Goal: Task Accomplishment & Management: Use online tool/utility

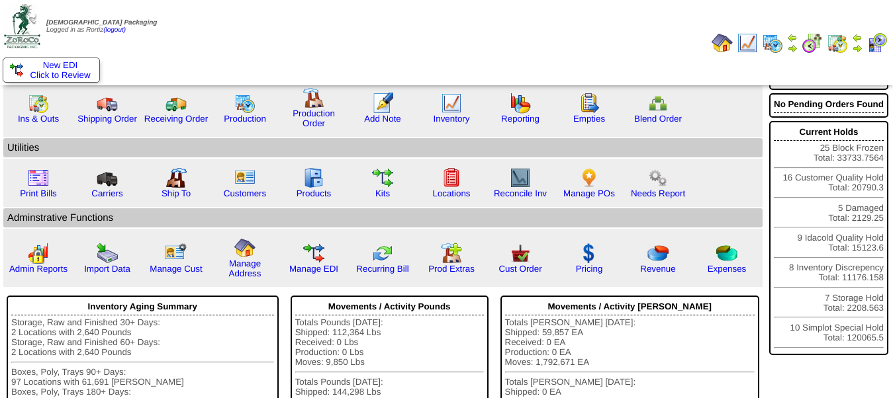
click at [517, 46] on td "Print All" at bounding box center [468, 42] width 476 height 83
click at [32, 114] on link "Ins & Outs" at bounding box center [38, 119] width 41 height 10
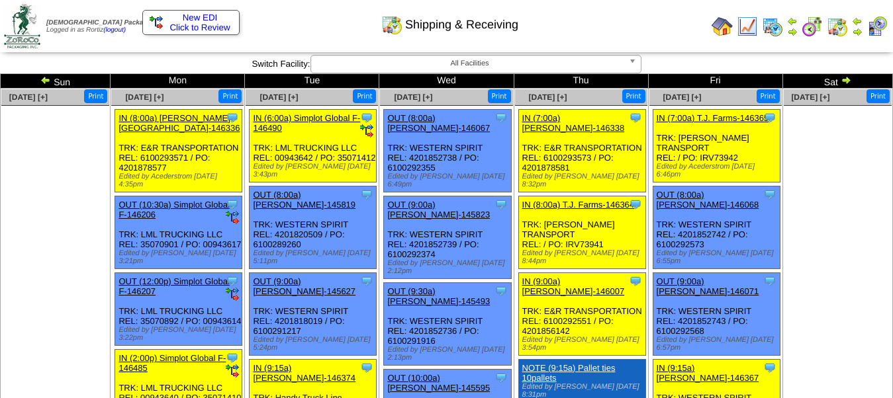
click at [202, 29] on span "Click to Review" at bounding box center [191, 27] width 83 height 10
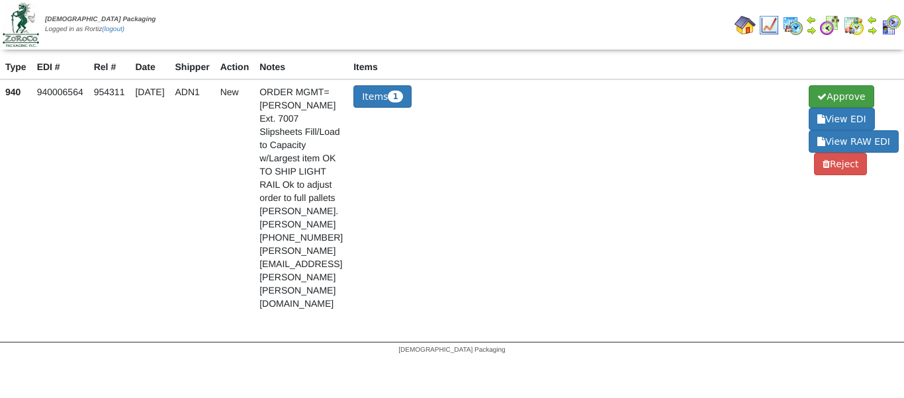
click at [859, 99] on span "Approve" at bounding box center [840, 96] width 65 height 22
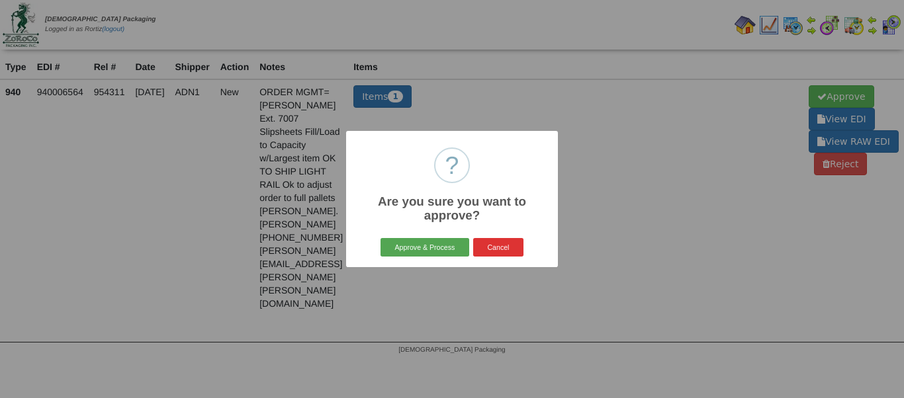
click at [443, 245] on button "Approve & Process" at bounding box center [424, 247] width 88 height 19
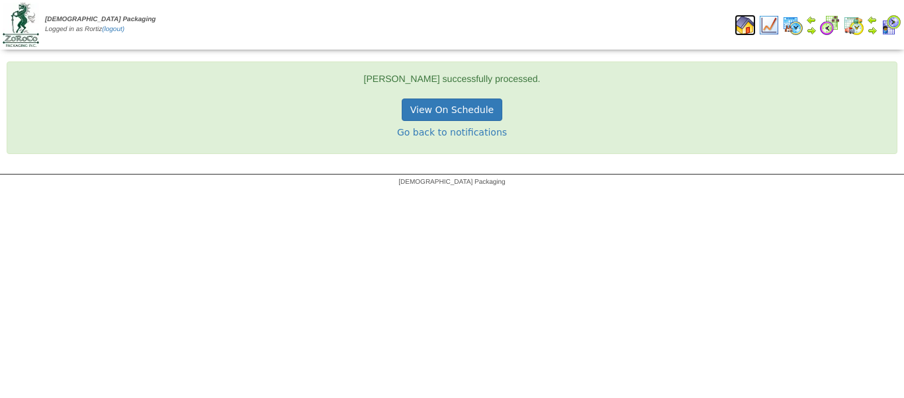
click at [744, 23] on img at bounding box center [744, 25] width 21 height 21
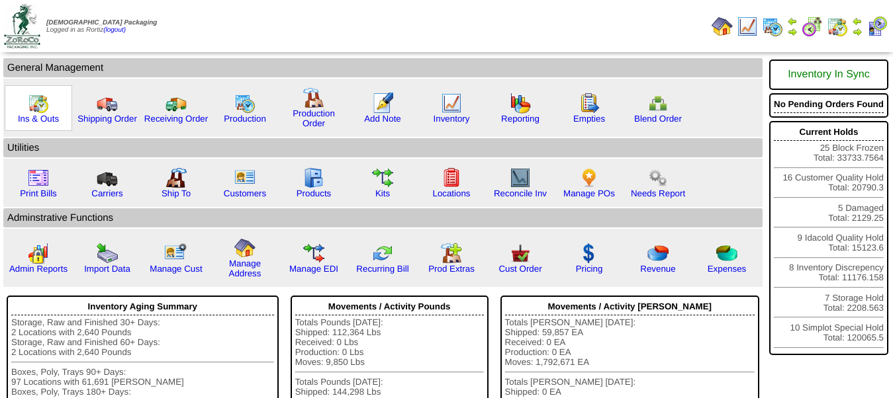
click at [45, 101] on img at bounding box center [38, 103] width 21 height 21
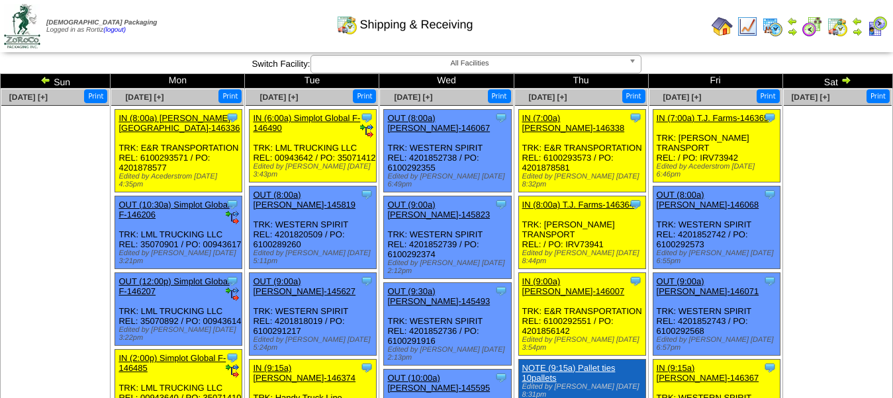
click at [840, 79] on img at bounding box center [845, 80] width 11 height 11
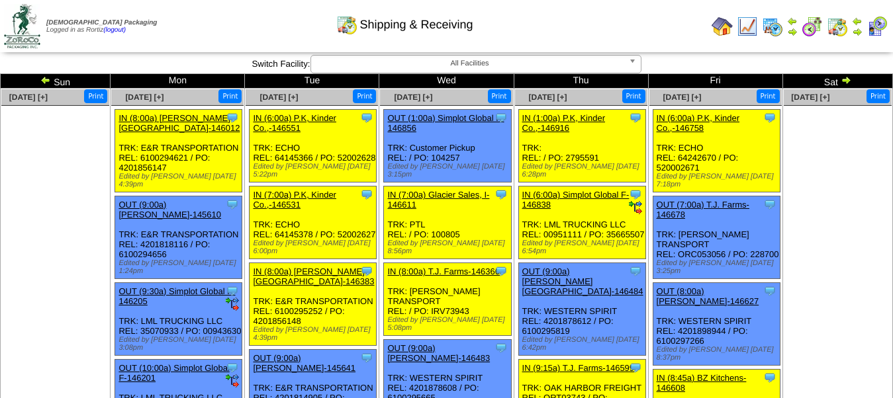
click at [840, 79] on img at bounding box center [845, 80] width 11 height 11
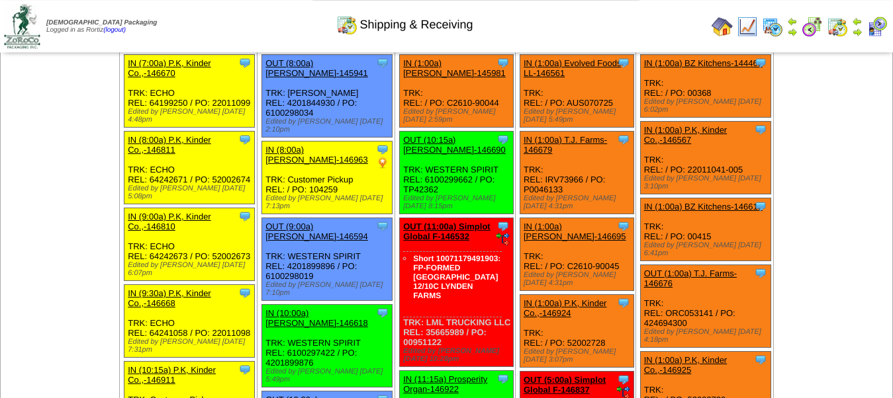
scroll to position [56, 0]
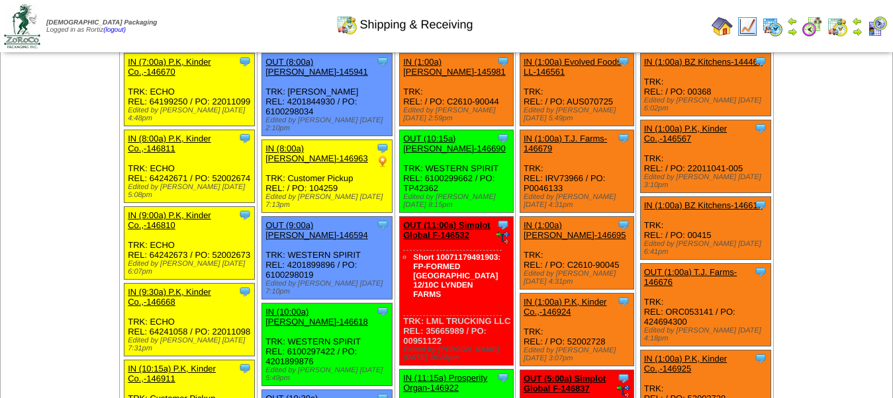
click at [857, 33] on img at bounding box center [856, 31] width 11 height 11
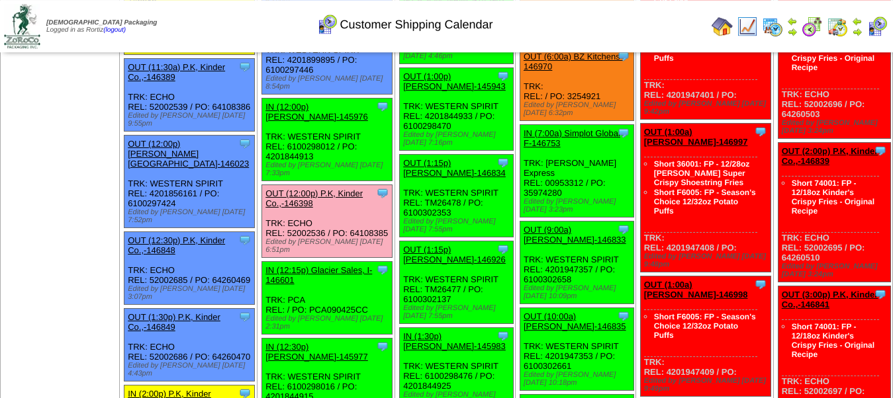
scroll to position [686, 0]
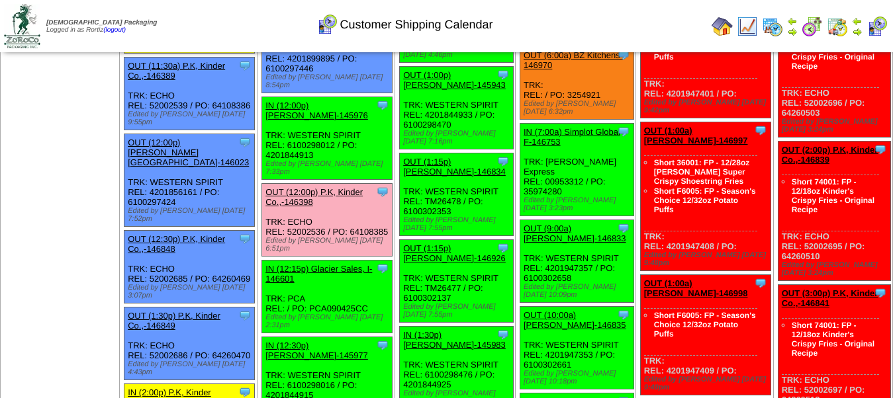
click at [299, 187] on link "OUT (12:00p) P.K, Kinder Co.,-146398" at bounding box center [313, 197] width 97 height 20
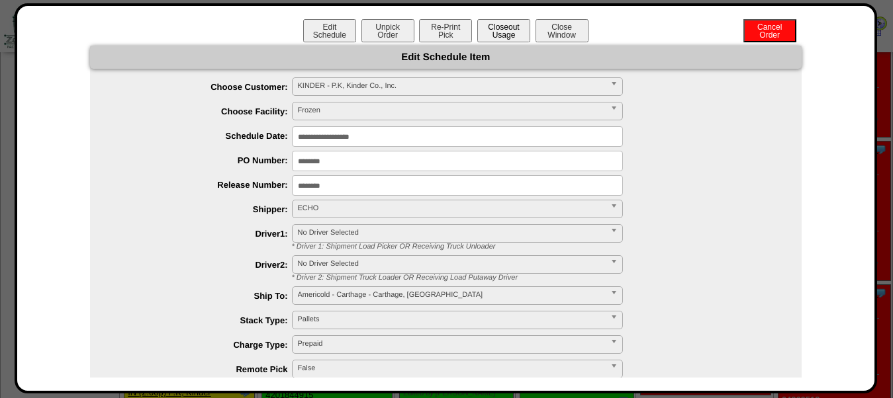
click at [498, 34] on button "Closeout Usage" at bounding box center [503, 30] width 53 height 23
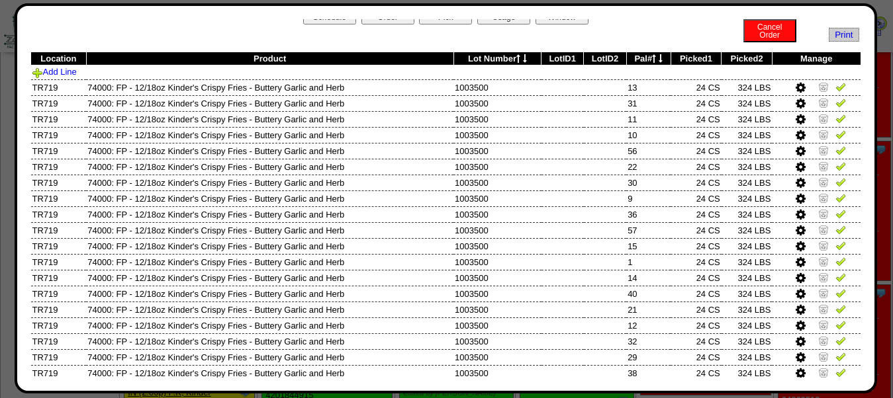
scroll to position [0, 0]
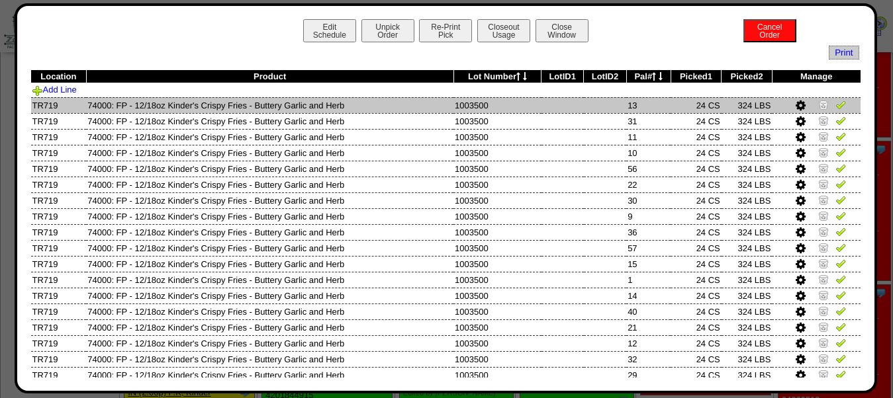
click at [835, 108] on img at bounding box center [840, 104] width 11 height 11
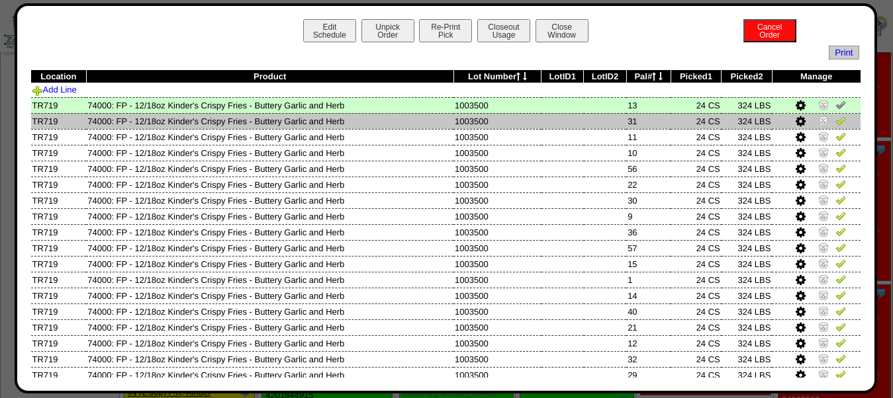
click at [835, 121] on img at bounding box center [840, 120] width 11 height 11
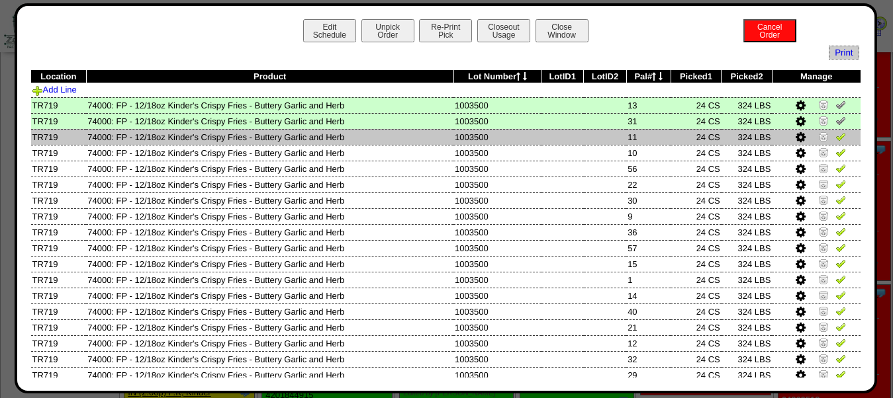
click at [835, 141] on img at bounding box center [840, 136] width 11 height 11
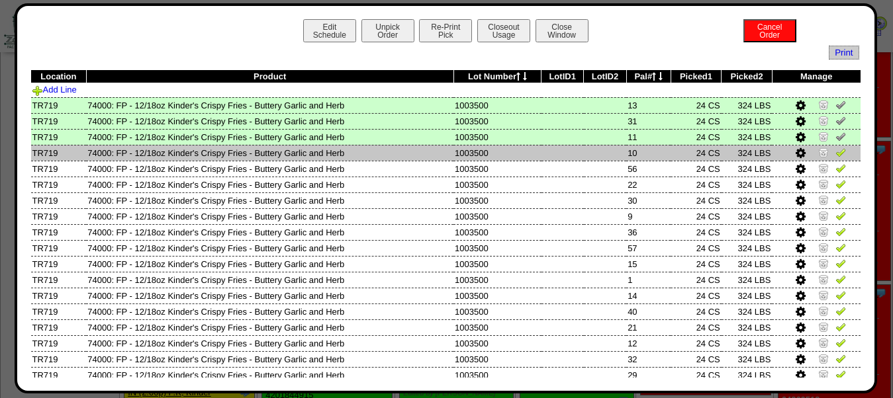
click at [835, 157] on img at bounding box center [840, 152] width 11 height 11
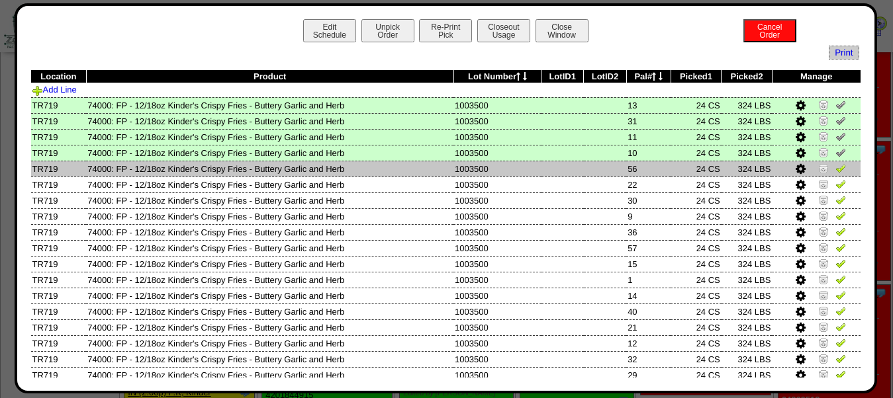
click at [835, 171] on img at bounding box center [840, 168] width 11 height 11
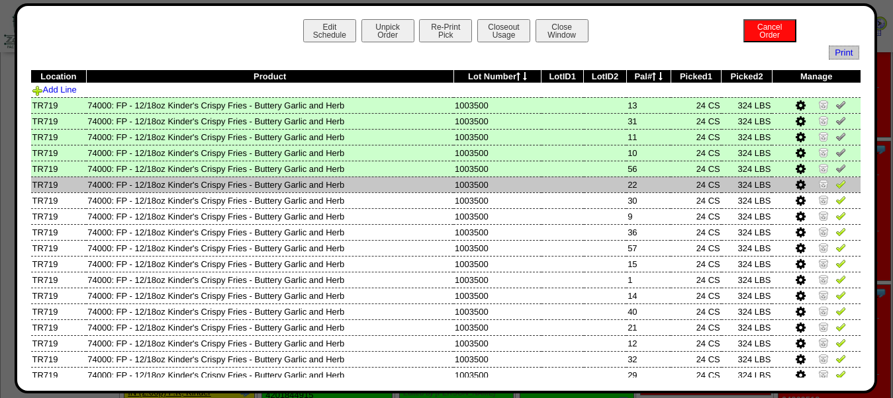
click at [835, 189] on img at bounding box center [840, 184] width 11 height 11
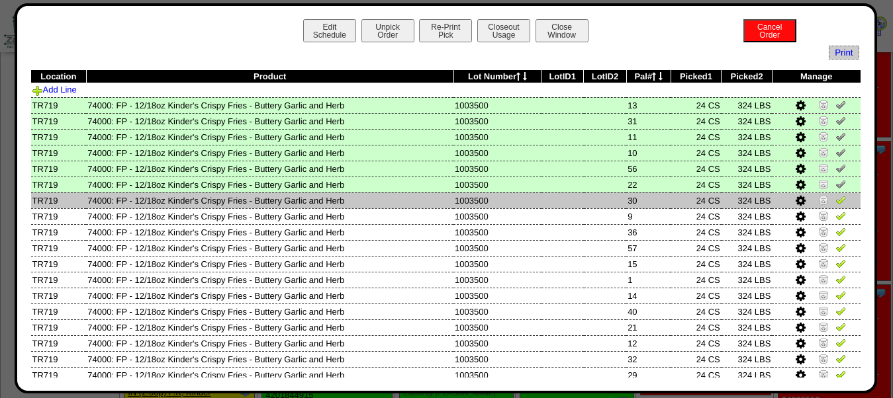
click at [835, 204] on img at bounding box center [840, 200] width 11 height 11
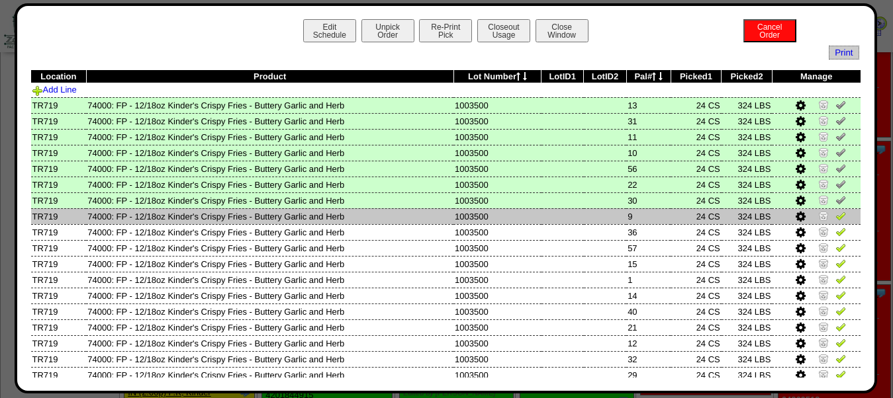
click at [835, 221] on img at bounding box center [840, 215] width 11 height 11
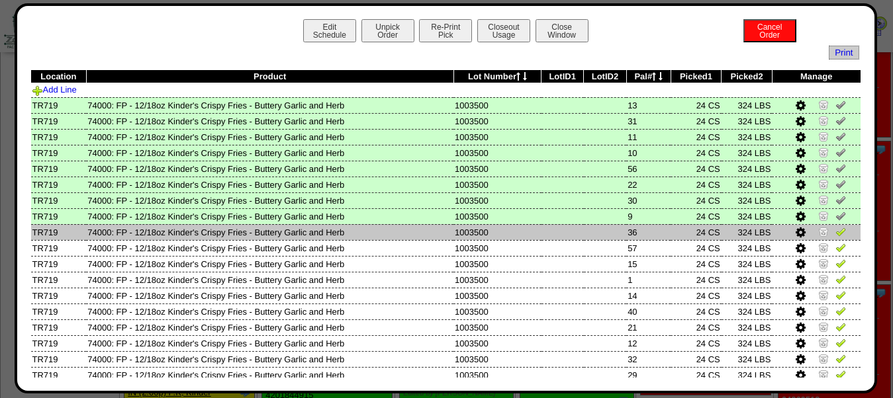
click at [835, 234] on img at bounding box center [840, 231] width 11 height 11
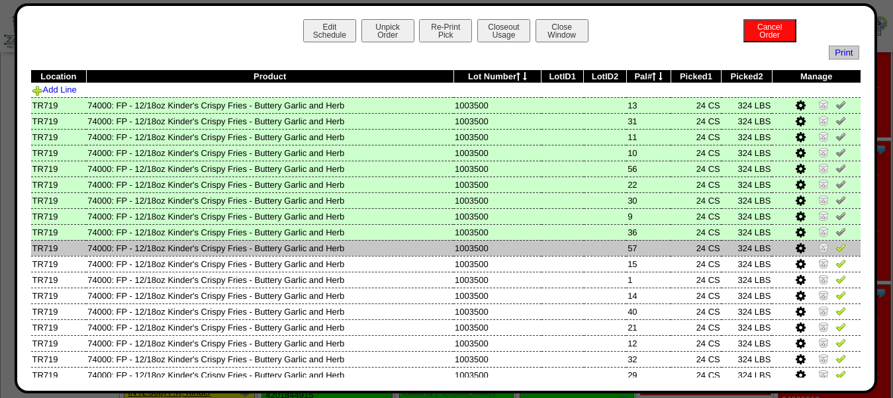
click at [835, 253] on img at bounding box center [840, 247] width 11 height 11
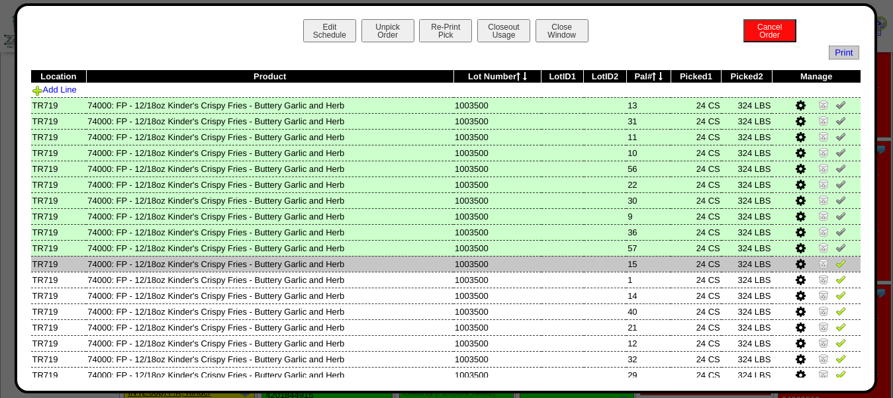
click at [835, 269] on img at bounding box center [840, 263] width 11 height 11
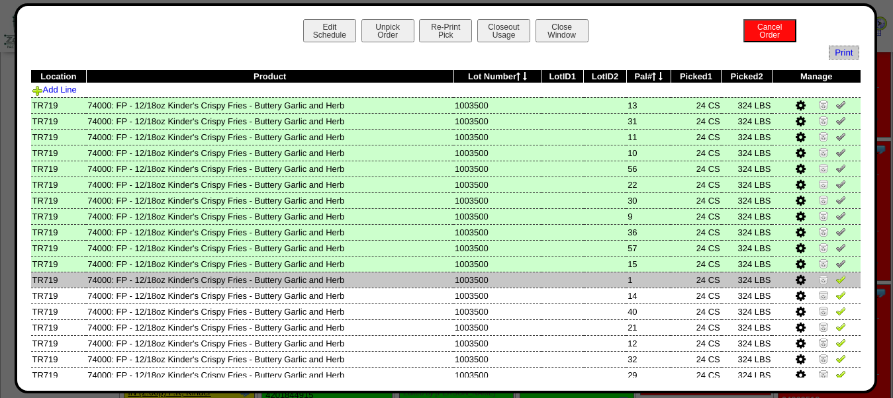
click at [835, 284] on img at bounding box center [840, 279] width 11 height 11
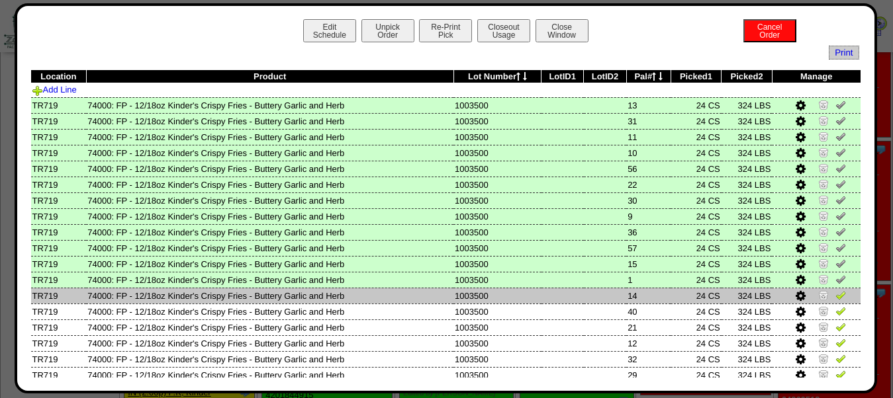
click at [835, 300] on img at bounding box center [840, 295] width 11 height 11
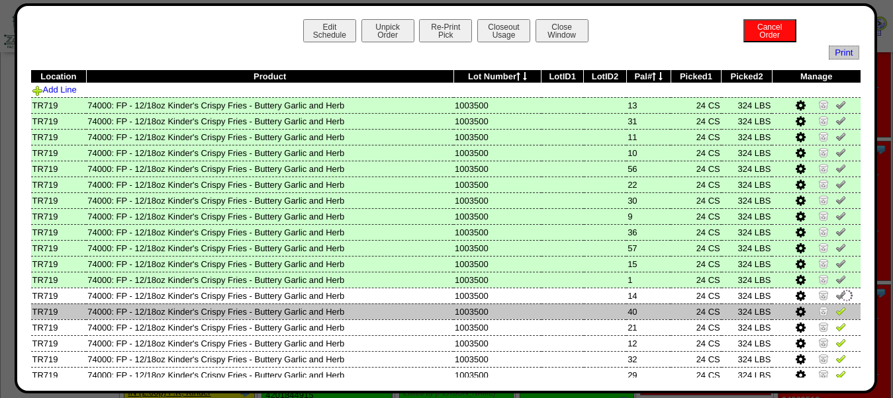
click at [835, 315] on img at bounding box center [840, 311] width 11 height 11
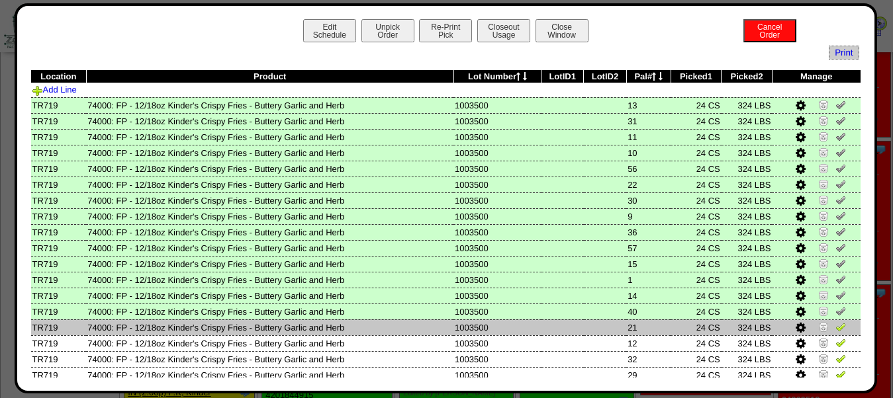
click at [835, 329] on img at bounding box center [840, 327] width 11 height 11
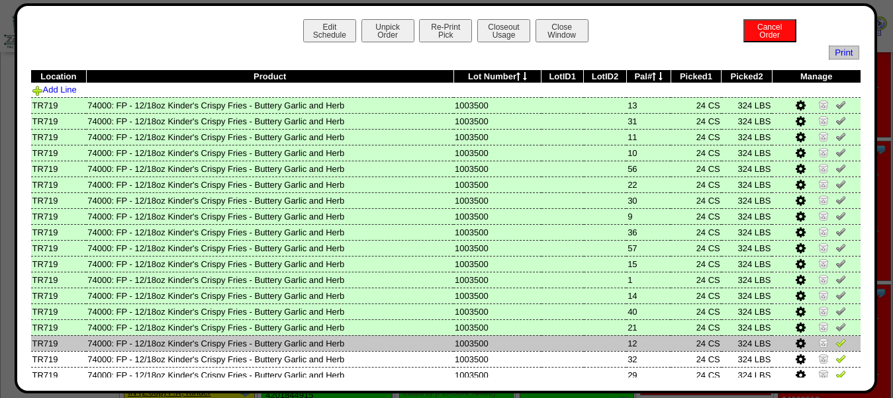
click at [835, 348] on img at bounding box center [840, 342] width 11 height 11
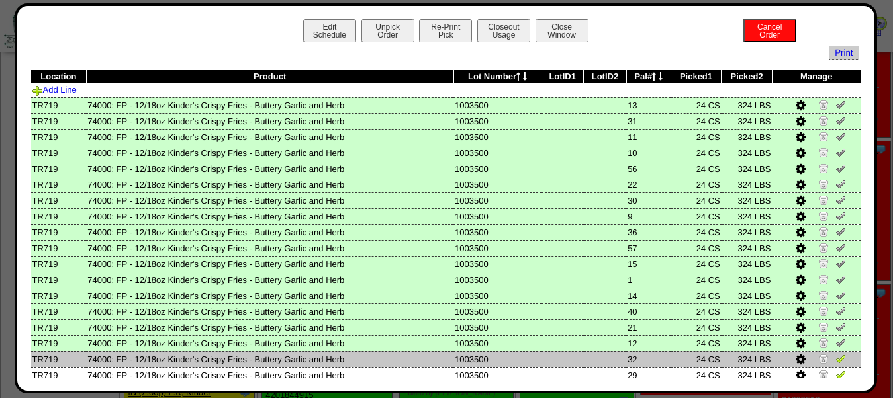
click at [835, 364] on img at bounding box center [840, 358] width 11 height 11
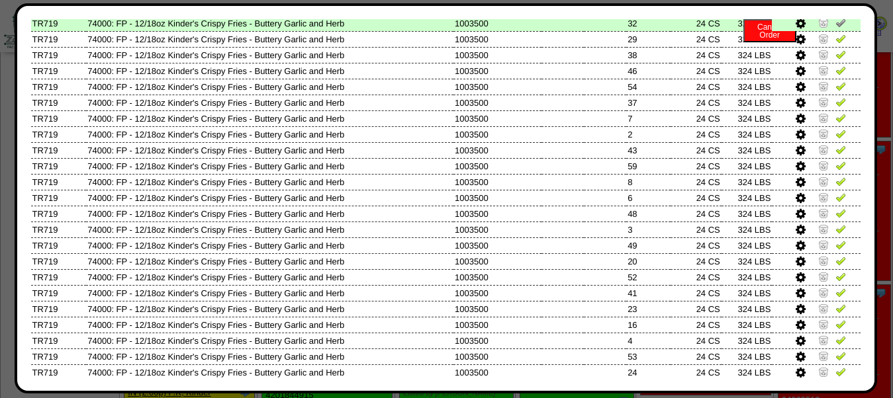
scroll to position [337, 0]
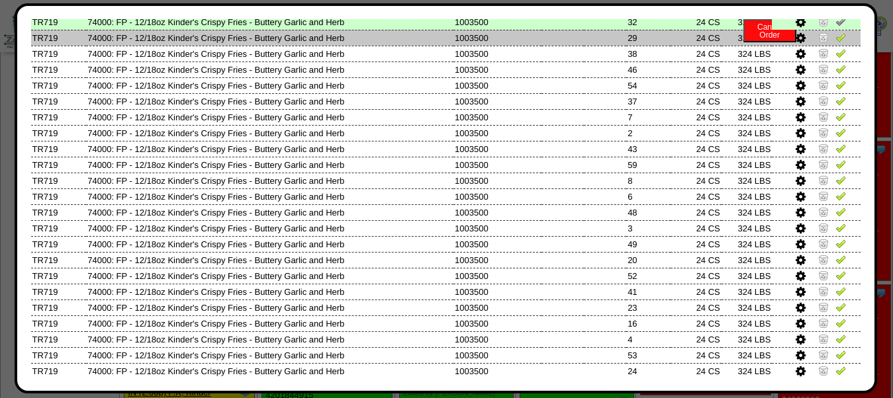
click at [835, 42] on img at bounding box center [840, 37] width 11 height 11
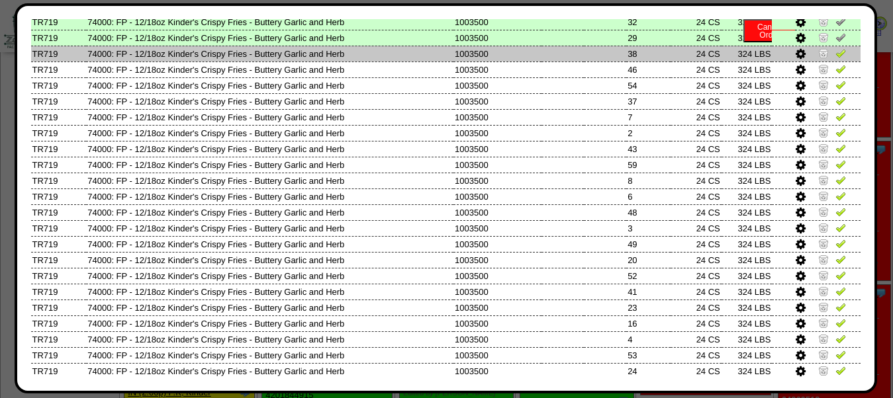
click at [834, 55] on td at bounding box center [815, 54] width 89 height 16
click at [835, 58] on img at bounding box center [840, 53] width 11 height 11
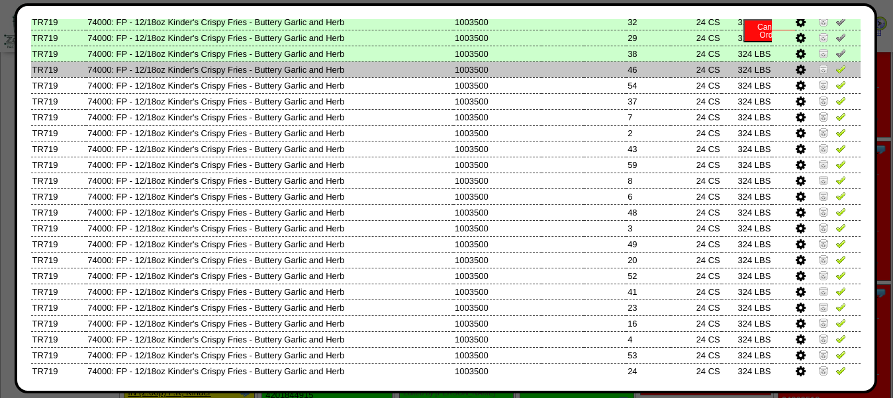
click at [835, 74] on img at bounding box center [840, 69] width 11 height 11
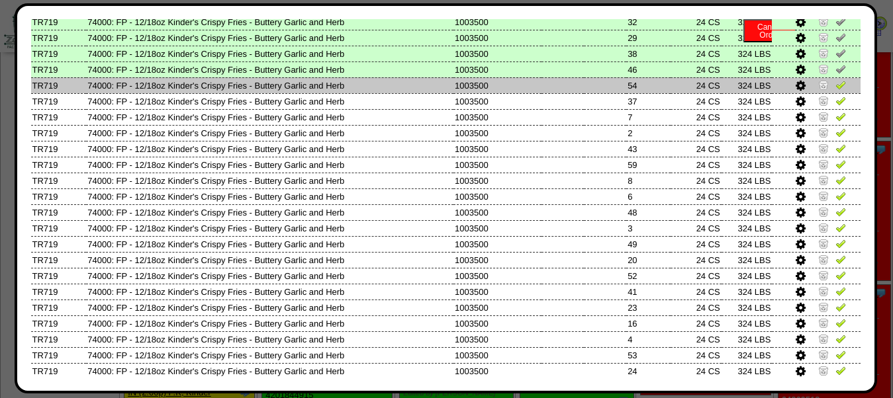
click at [835, 90] on img at bounding box center [840, 84] width 11 height 11
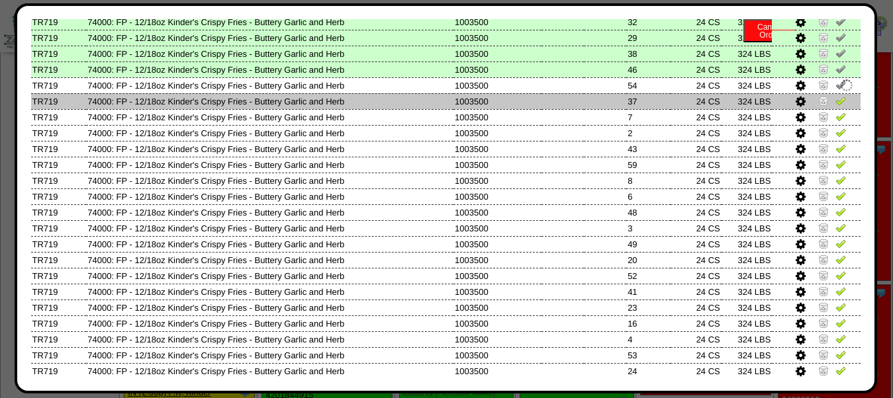
click at [835, 105] on img at bounding box center [840, 100] width 11 height 11
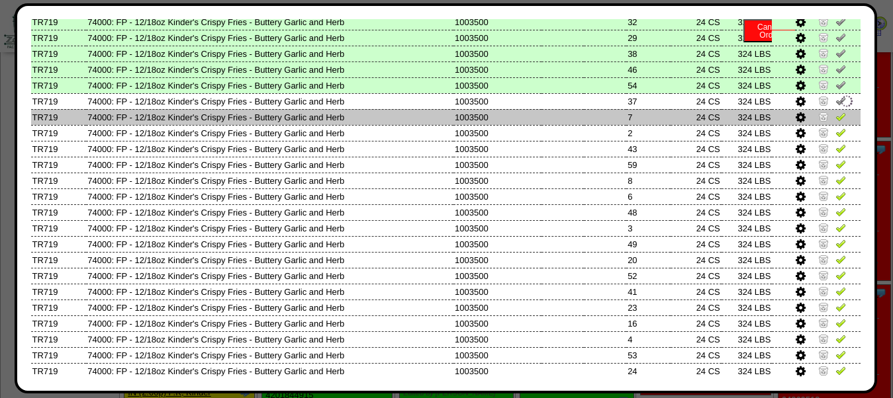
click at [835, 121] on img at bounding box center [840, 116] width 11 height 11
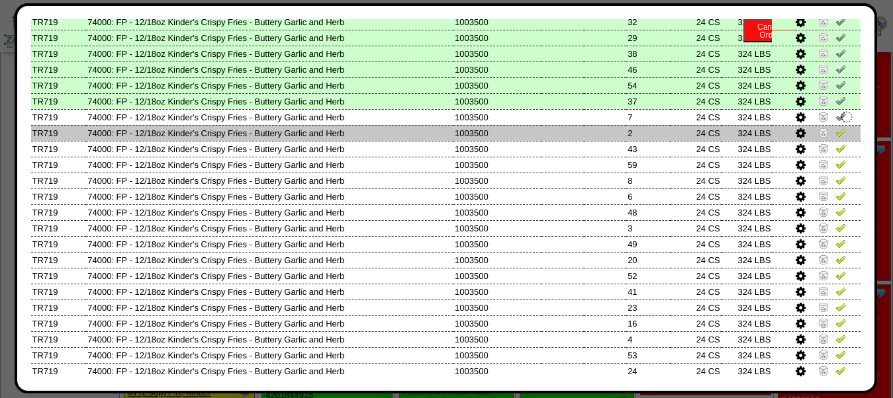
click at [835, 138] on img at bounding box center [840, 132] width 11 height 11
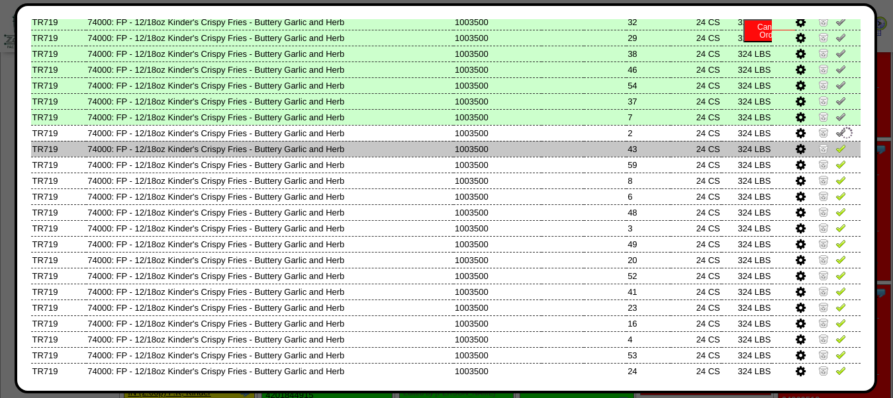
click at [835, 153] on img at bounding box center [840, 148] width 11 height 11
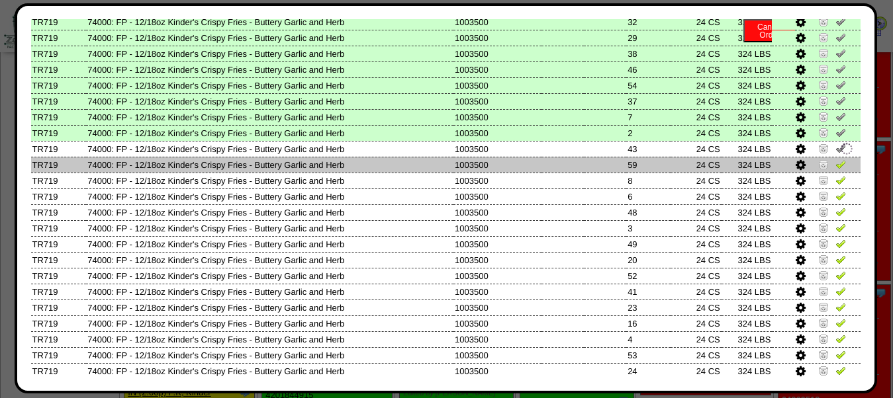
click at [835, 169] on img at bounding box center [840, 164] width 11 height 11
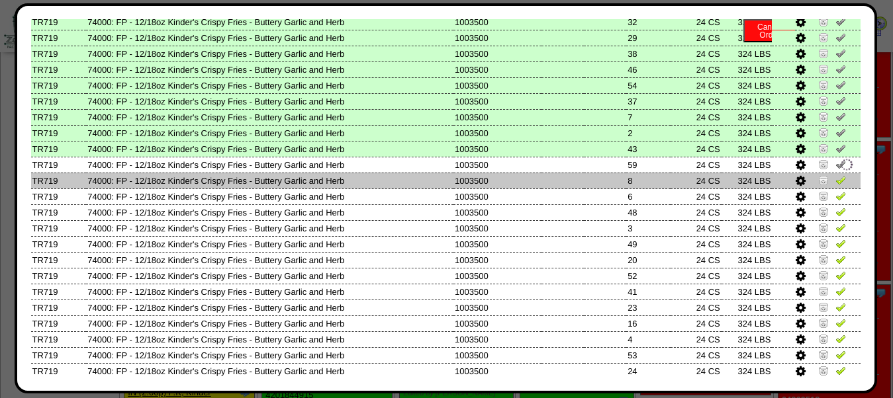
click at [835, 185] on img at bounding box center [840, 180] width 11 height 11
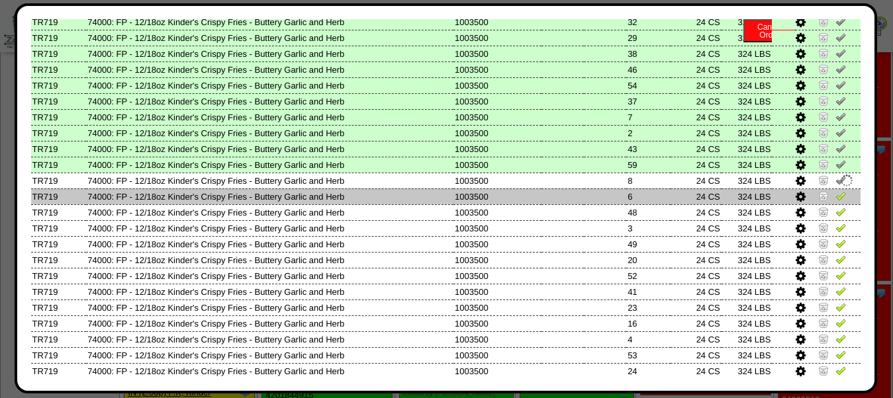
click at [835, 201] on img at bounding box center [840, 196] width 11 height 11
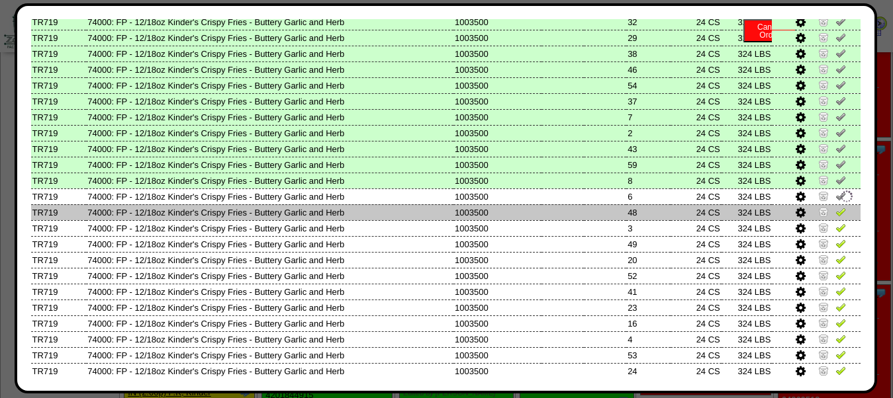
click at [835, 217] on img at bounding box center [840, 211] width 11 height 11
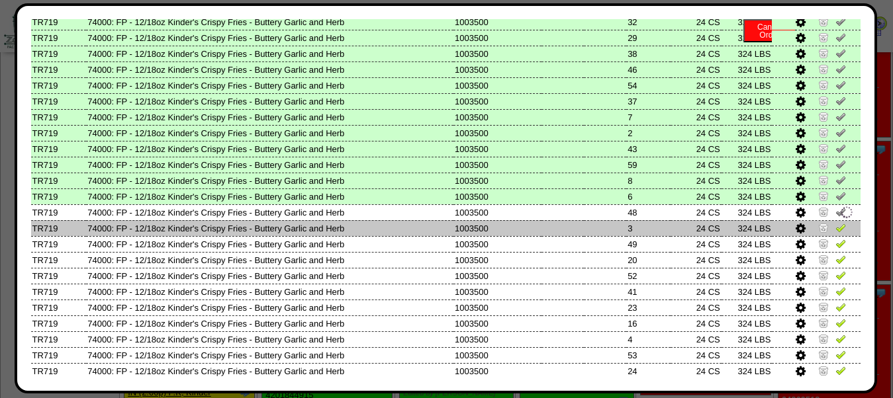
click at [835, 233] on img at bounding box center [840, 227] width 11 height 11
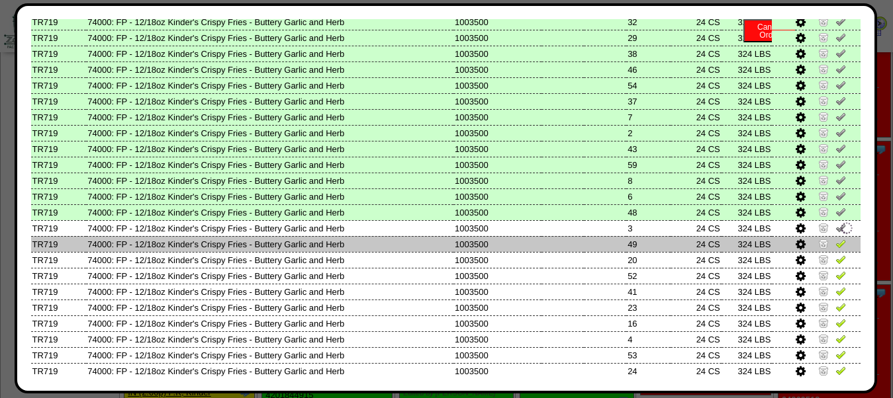
click at [835, 249] on img at bounding box center [840, 243] width 11 height 11
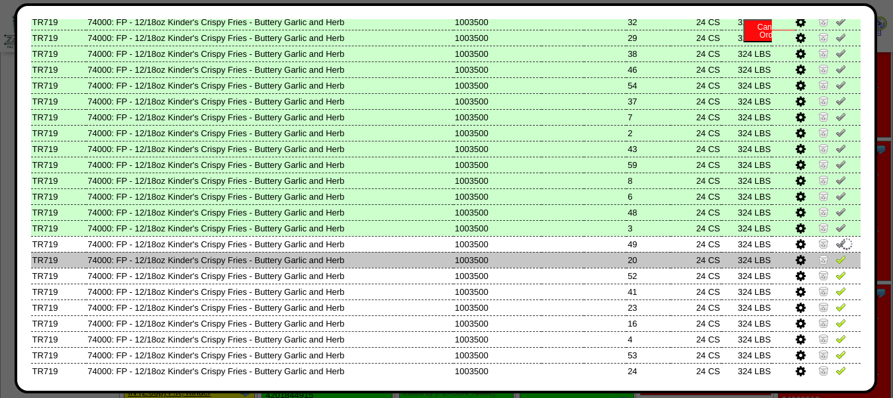
click at [835, 265] on img at bounding box center [840, 259] width 11 height 11
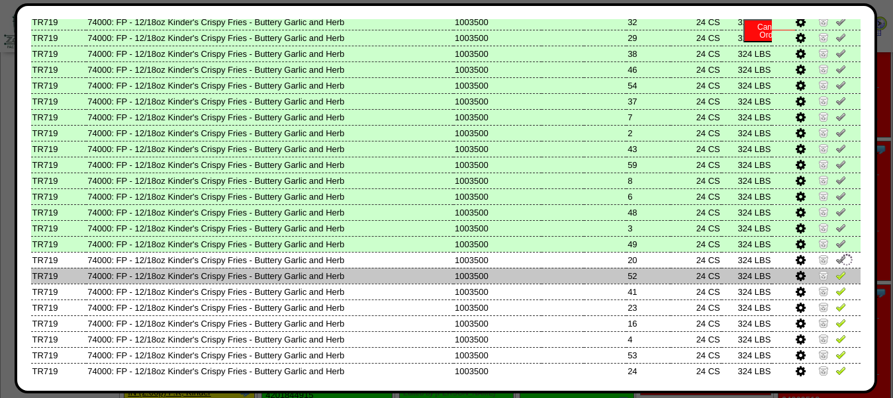
click at [835, 281] on img at bounding box center [840, 275] width 11 height 11
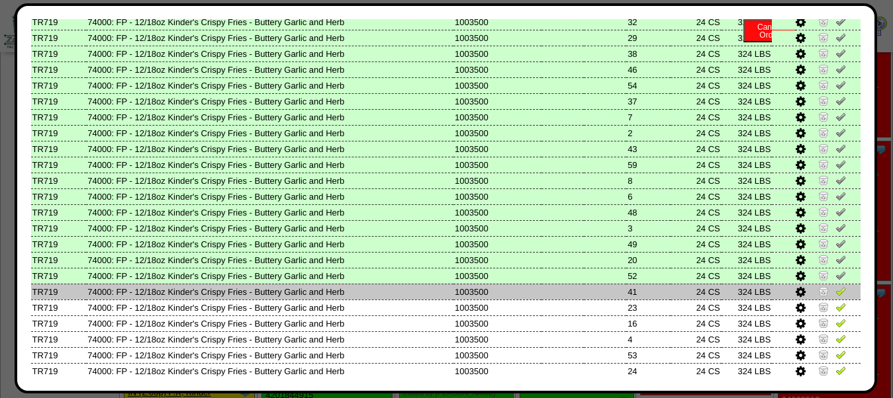
click at [836, 300] on td at bounding box center [815, 292] width 89 height 16
click at [835, 296] on img at bounding box center [840, 291] width 11 height 11
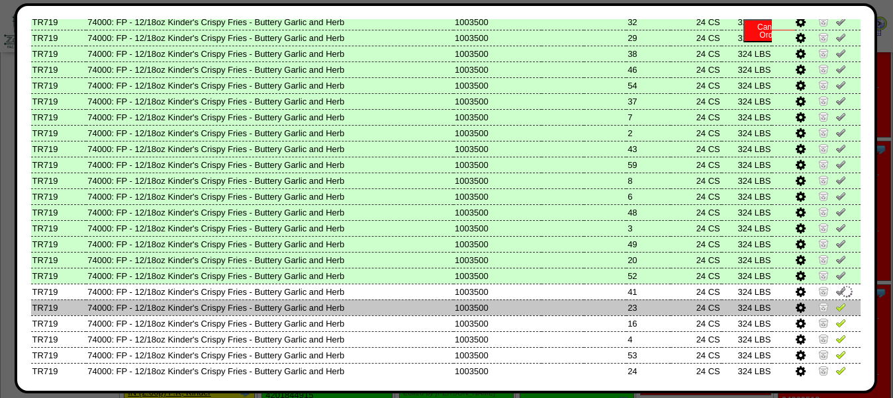
click at [835, 312] on img at bounding box center [840, 307] width 11 height 11
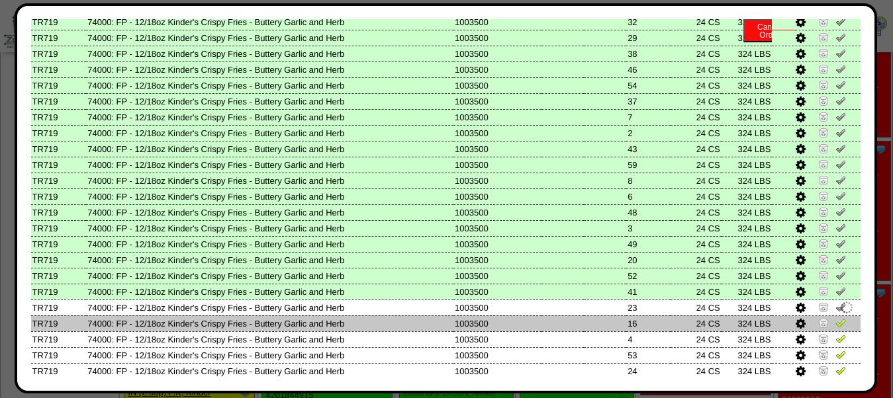
click at [835, 328] on img at bounding box center [840, 323] width 11 height 11
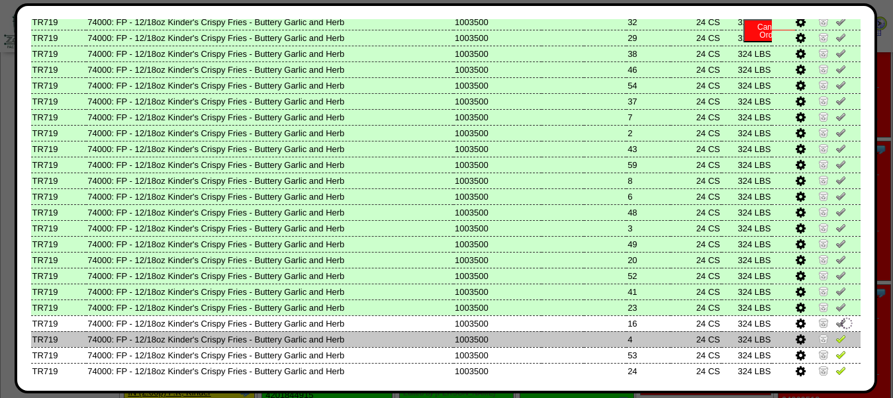
click at [835, 344] on img at bounding box center [840, 338] width 11 height 11
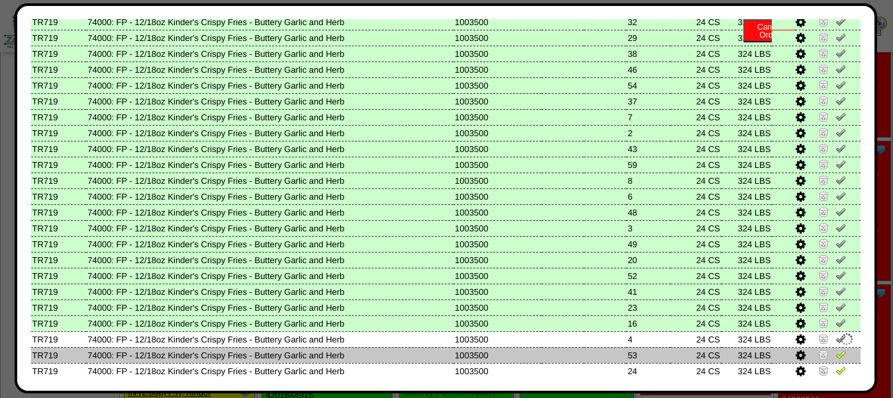
click at [835, 360] on img at bounding box center [840, 354] width 11 height 11
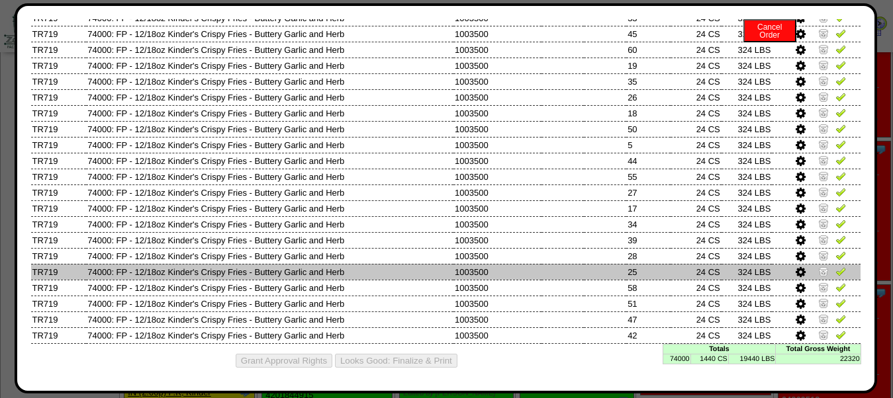
scroll to position [552, 0]
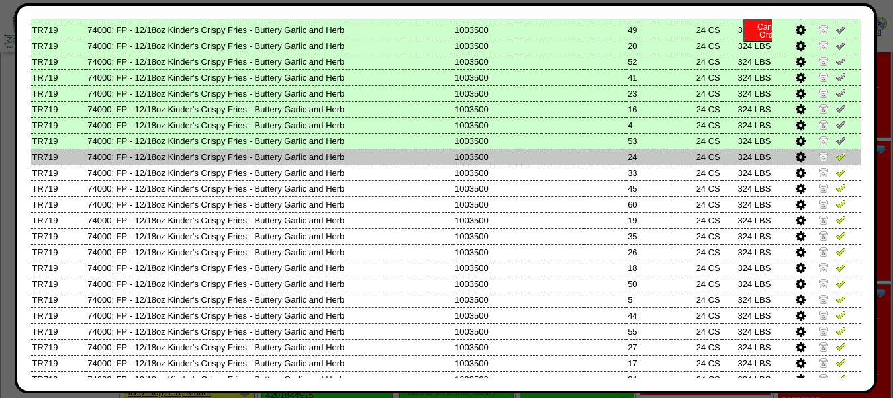
click at [835, 161] on img at bounding box center [840, 156] width 11 height 11
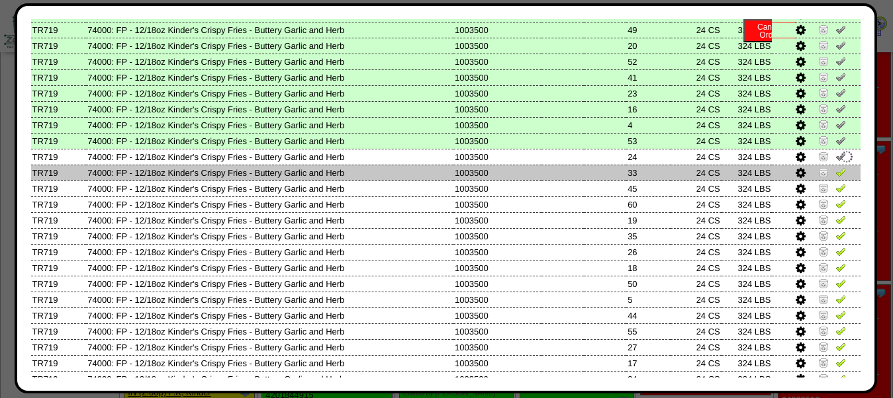
click at [835, 177] on img at bounding box center [840, 172] width 11 height 11
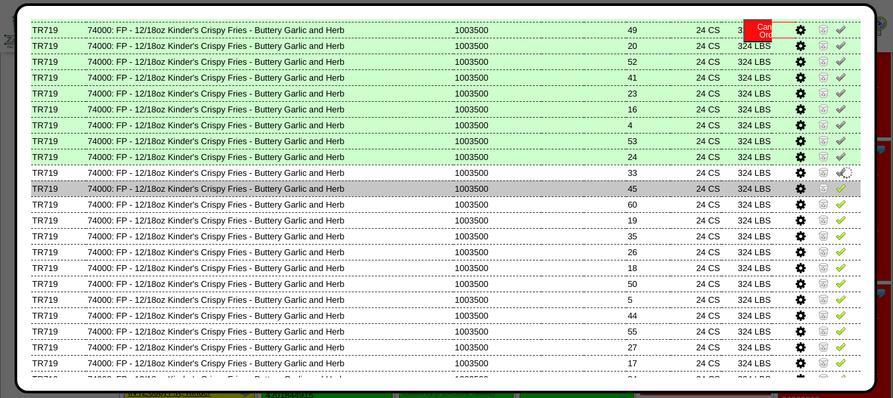
click at [835, 193] on img at bounding box center [840, 188] width 11 height 11
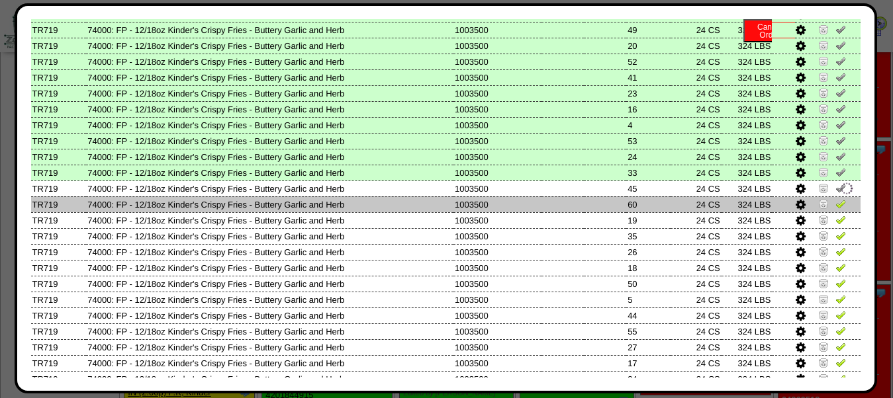
click at [835, 209] on img at bounding box center [840, 203] width 11 height 11
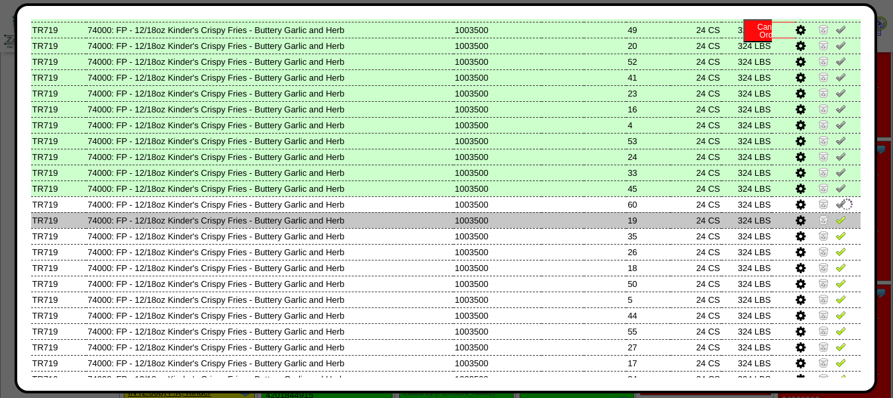
click at [835, 225] on img at bounding box center [840, 219] width 11 height 11
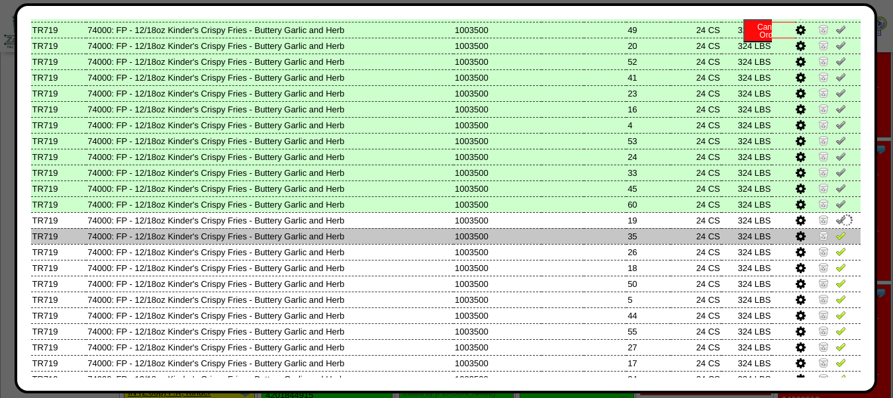
click at [835, 241] on img at bounding box center [840, 235] width 11 height 11
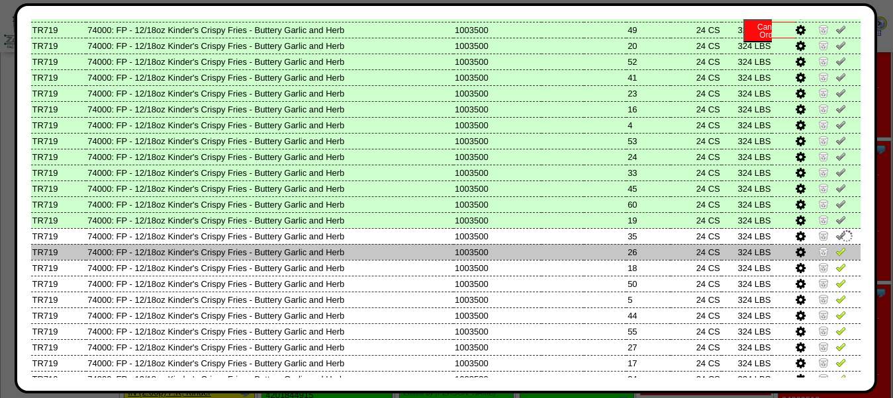
click at [835, 257] on img at bounding box center [840, 251] width 11 height 11
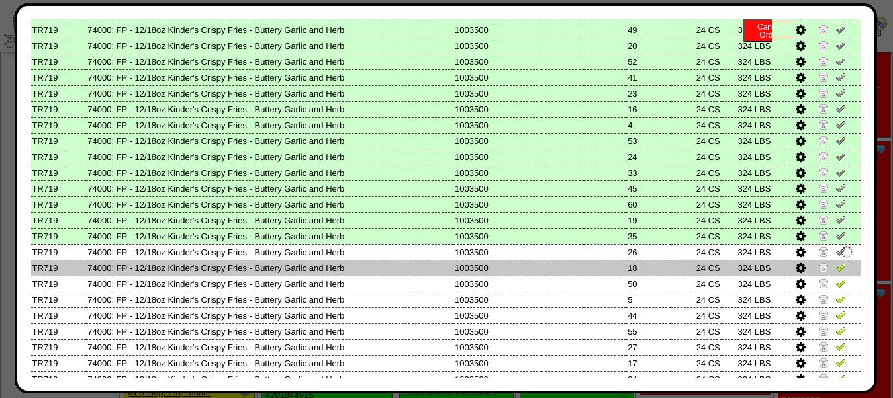
click at [835, 273] on img at bounding box center [840, 267] width 11 height 11
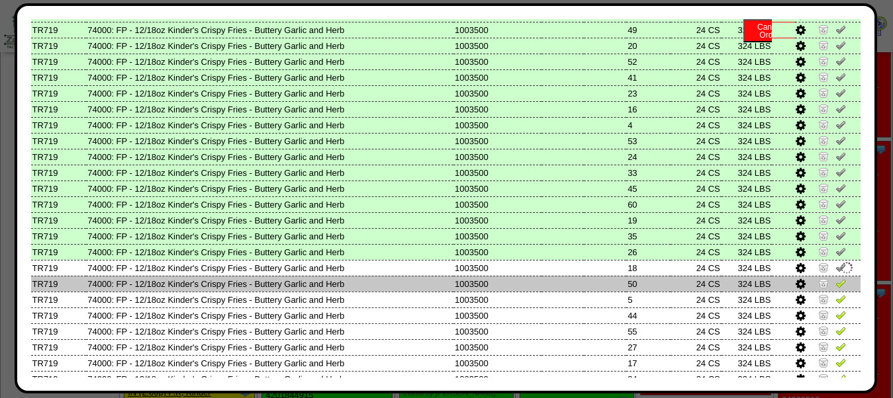
click at [835, 288] on img at bounding box center [840, 283] width 11 height 11
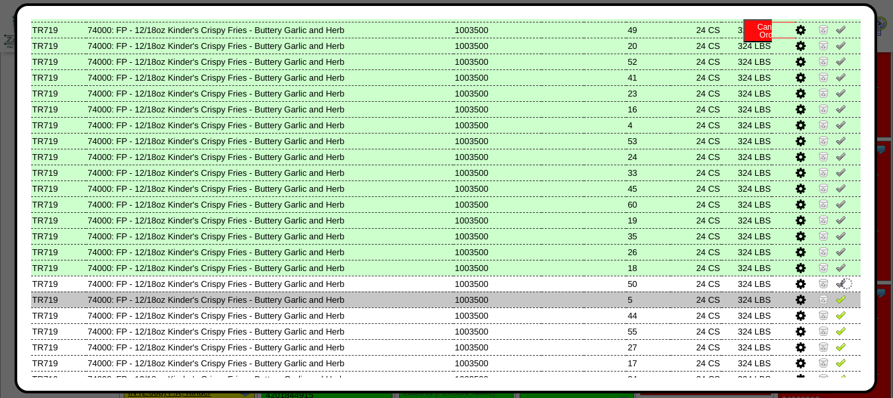
click at [835, 304] on img at bounding box center [840, 299] width 11 height 11
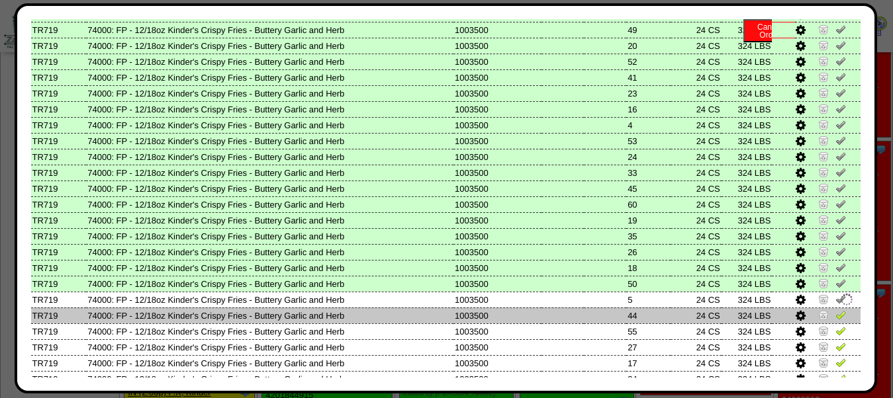
click at [835, 320] on img at bounding box center [840, 315] width 11 height 11
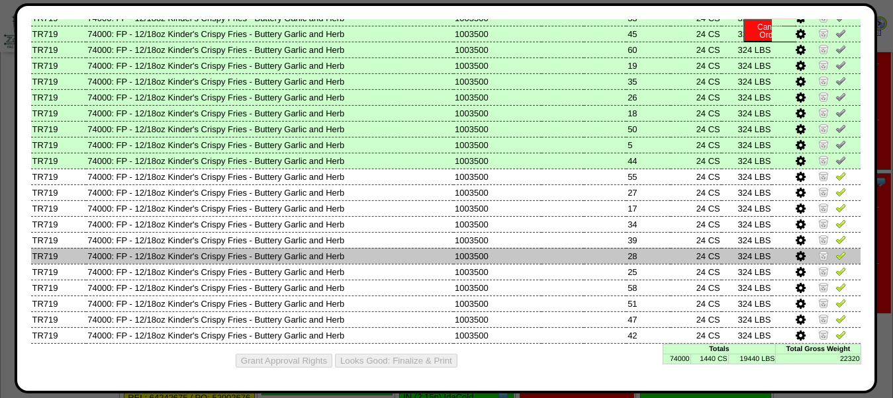
scroll to position [889, 0]
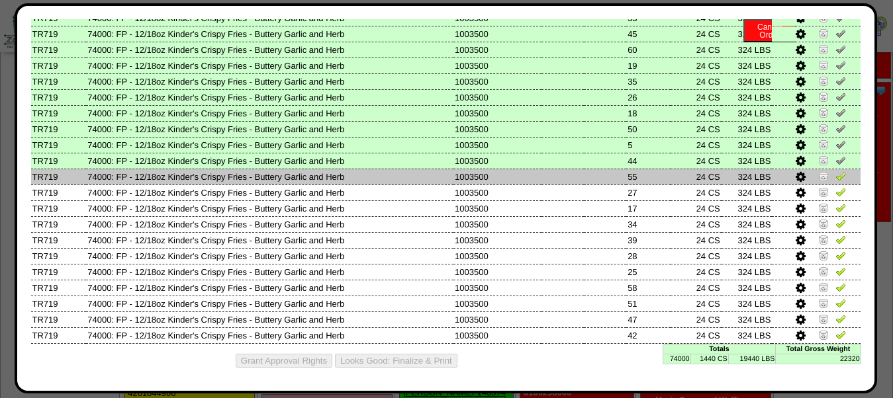
click at [835, 175] on img at bounding box center [840, 176] width 11 height 11
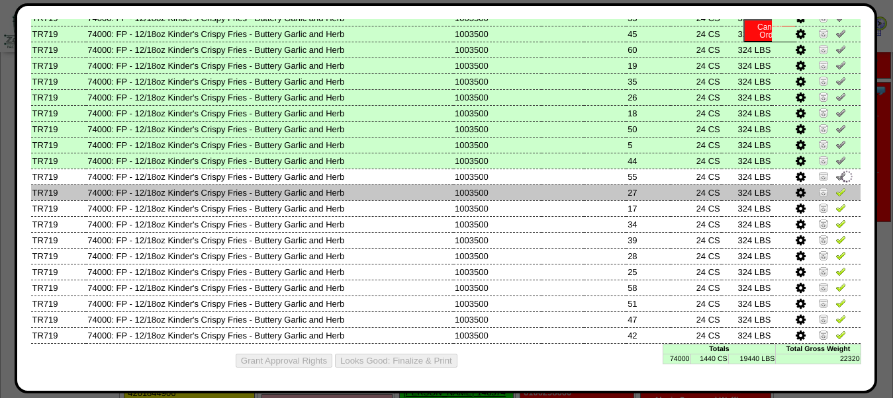
click at [835, 189] on img at bounding box center [840, 192] width 11 height 11
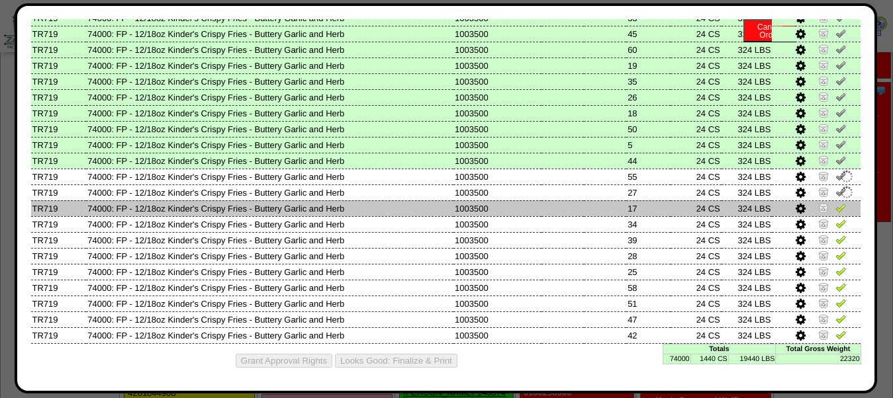
click at [835, 202] on img at bounding box center [840, 207] width 11 height 11
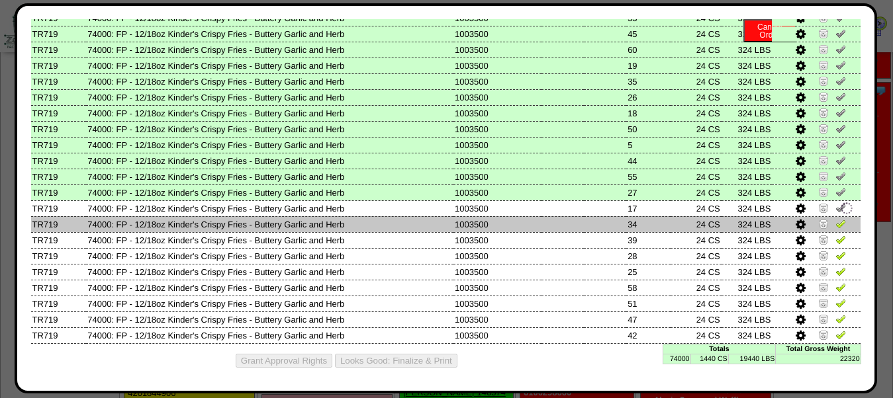
click at [835, 220] on img at bounding box center [840, 223] width 11 height 11
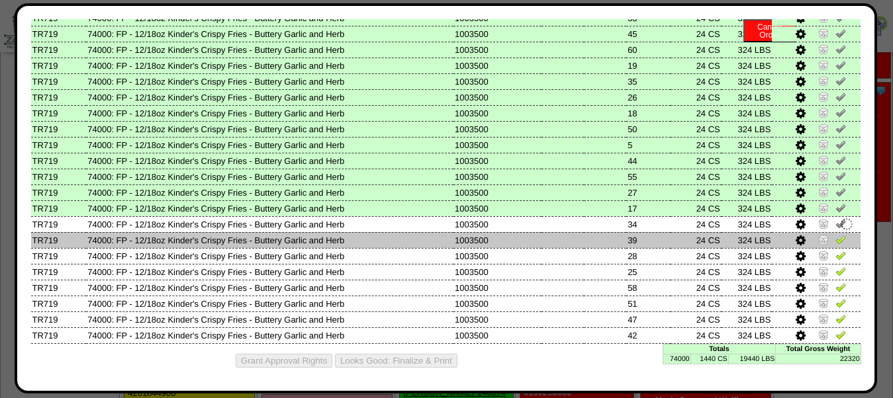
click at [835, 236] on img at bounding box center [840, 239] width 11 height 11
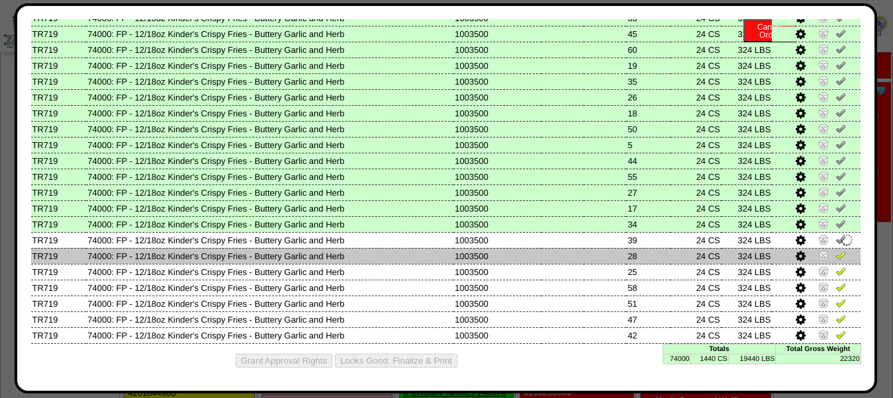
click at [835, 253] on img at bounding box center [840, 255] width 11 height 11
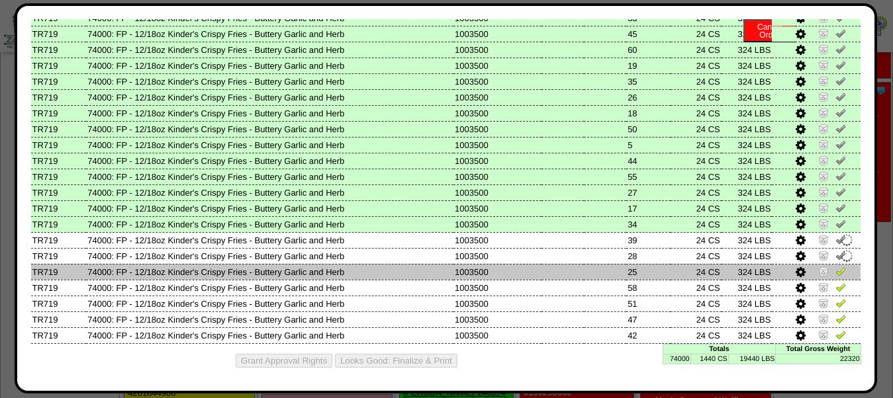
click at [835, 270] on img at bounding box center [840, 271] width 11 height 11
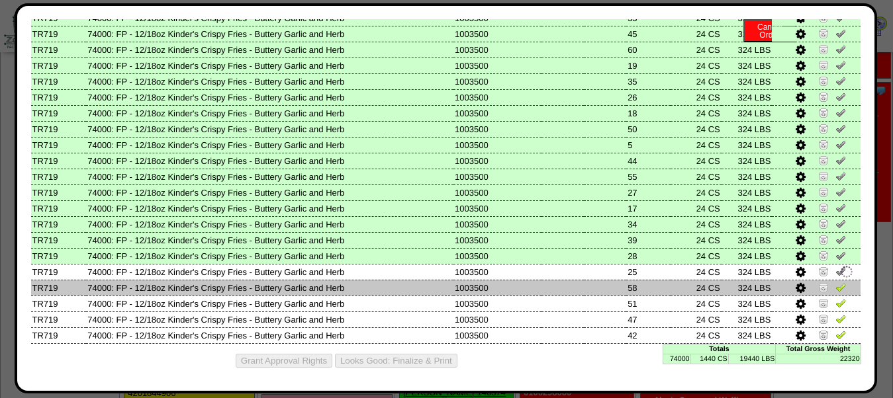
click at [835, 288] on img at bounding box center [840, 287] width 11 height 11
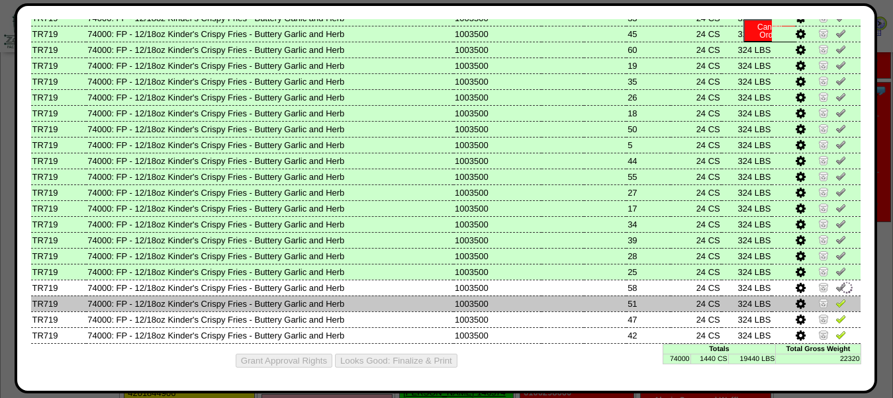
click at [835, 300] on img at bounding box center [840, 303] width 11 height 11
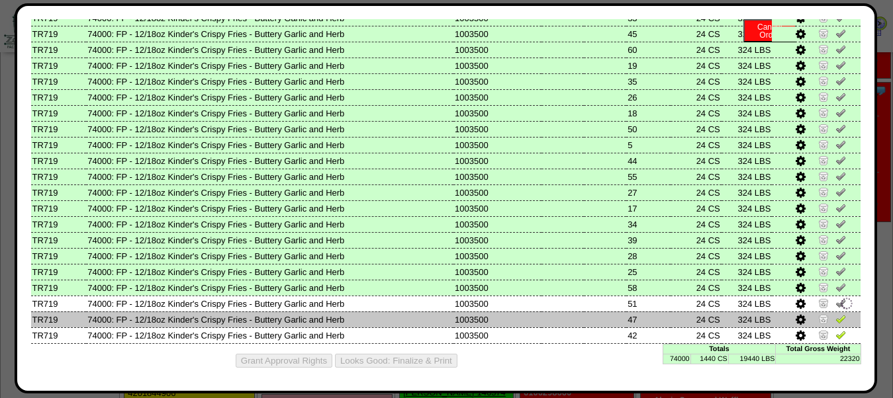
click at [835, 315] on img at bounding box center [840, 319] width 11 height 11
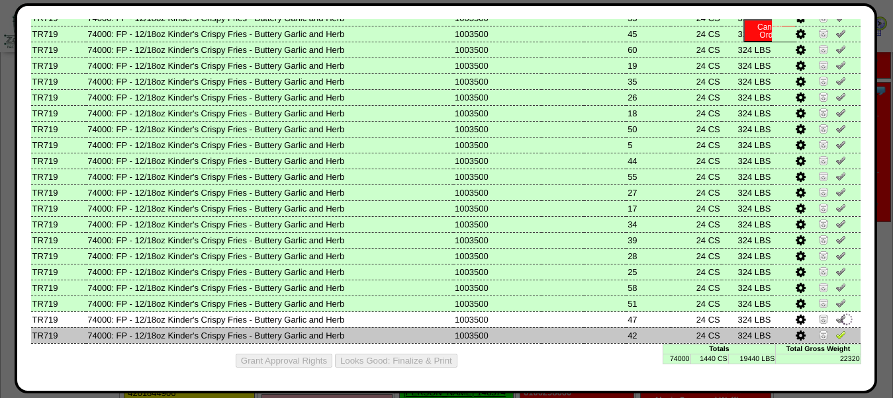
click at [835, 333] on img at bounding box center [840, 334] width 11 height 11
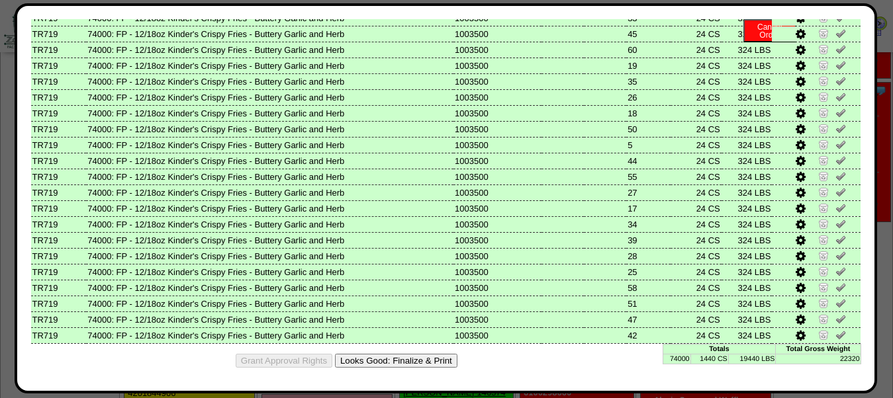
click at [385, 358] on button "Looks Good: Finalize & Print" at bounding box center [396, 361] width 122 height 14
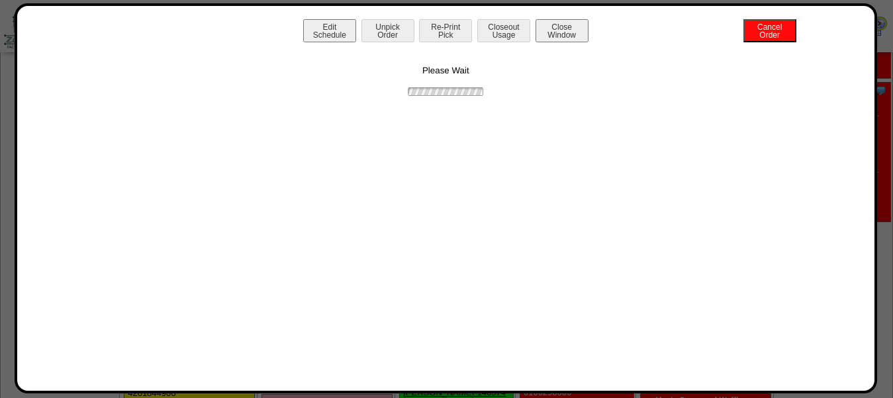
scroll to position [0, 0]
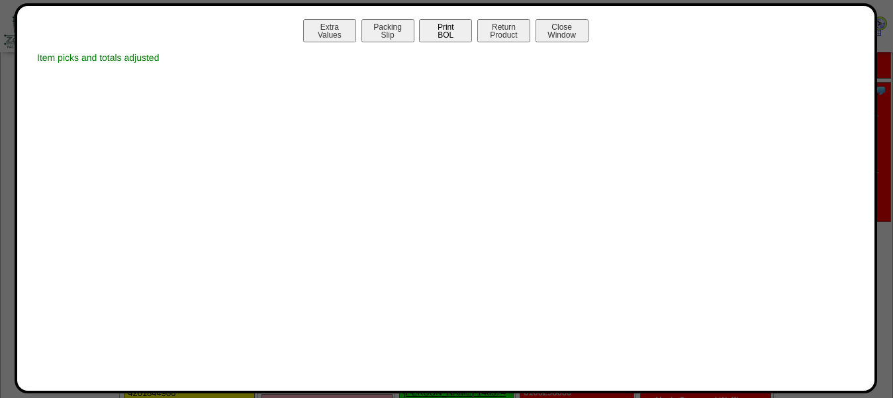
click at [447, 39] on button "Print BOL" at bounding box center [445, 30] width 53 height 23
